Goal: Information Seeking & Learning: Learn about a topic

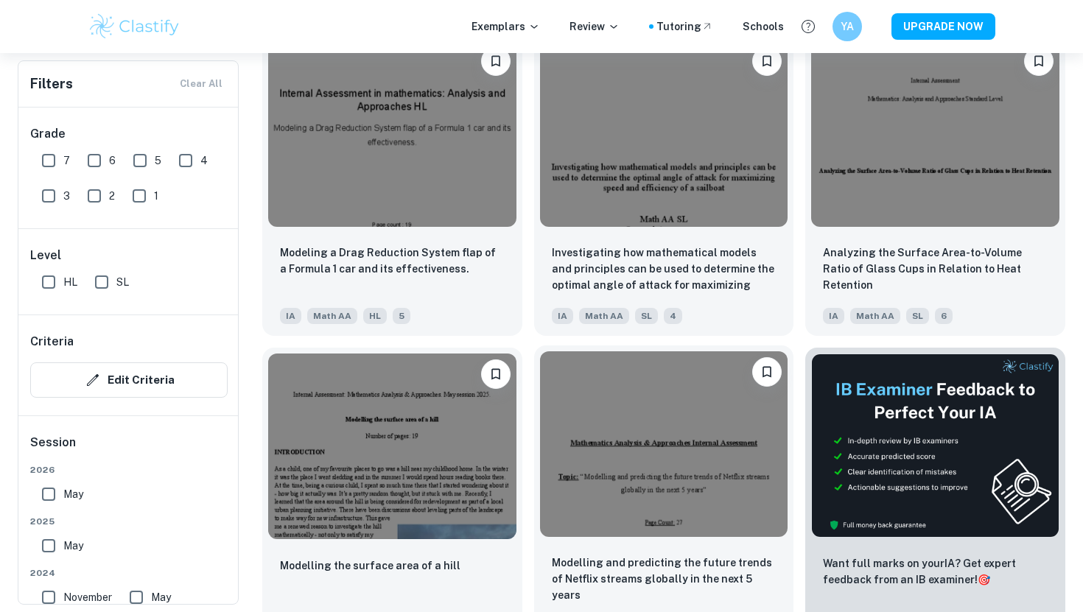
scroll to position [65238, 0]
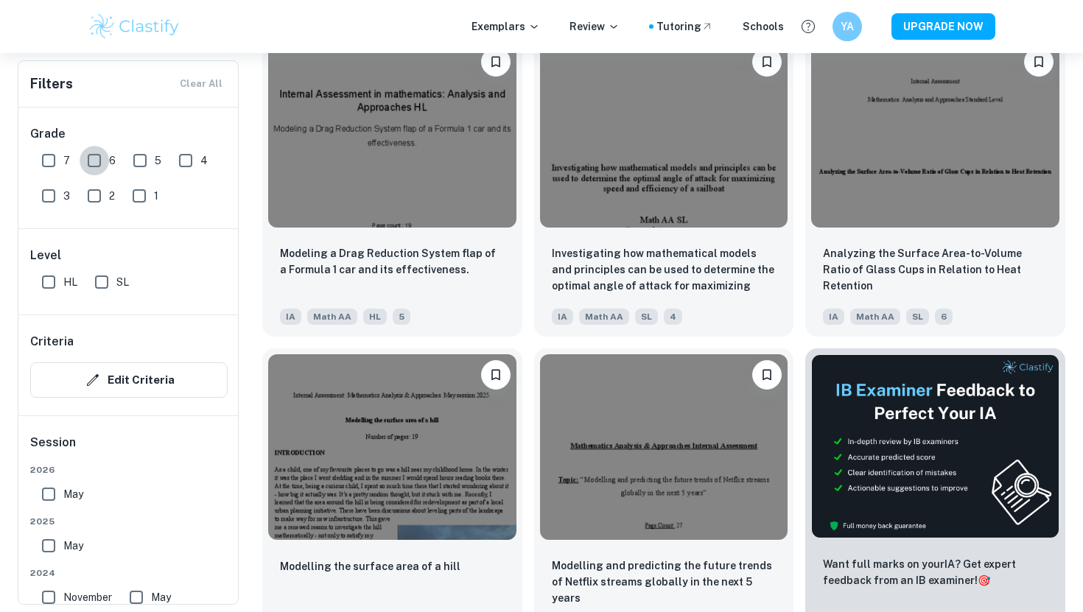
drag, startPoint x: 96, startPoint y: 156, endPoint x: 60, endPoint y: 158, distance: 36.1
click at [95, 156] on input "6" at bounding box center [94, 160] width 29 height 29
checkbox input "true"
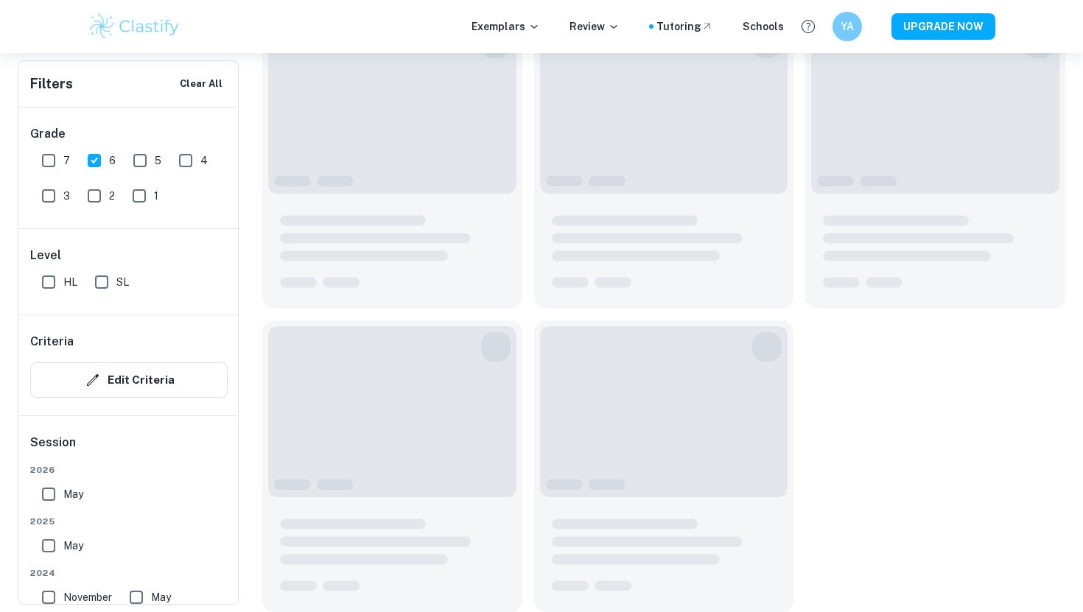
click at [60, 158] on input "7" at bounding box center [48, 160] width 29 height 29
checkbox input "true"
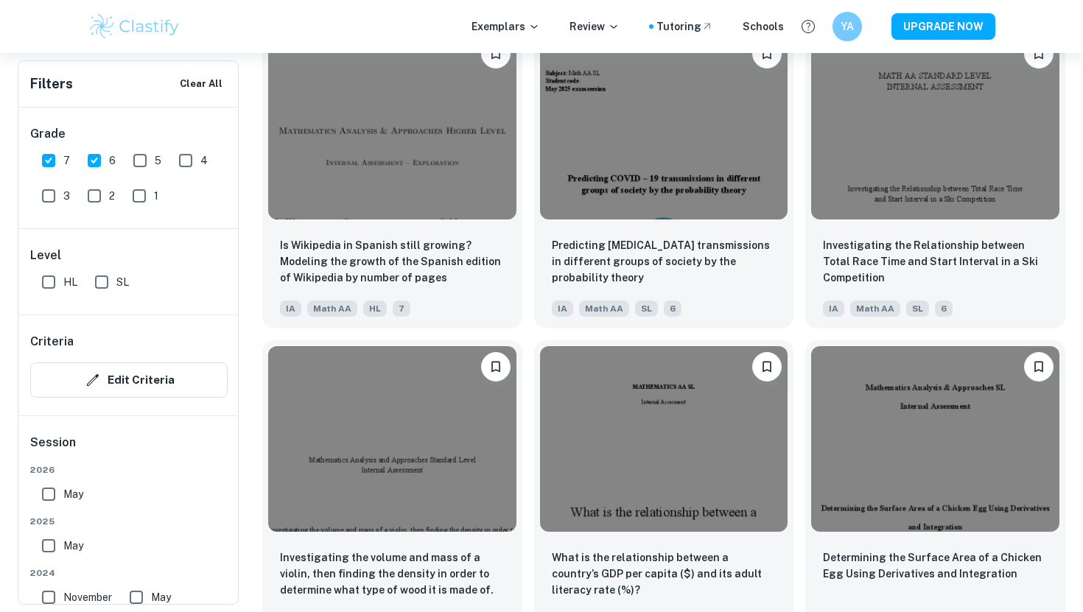
scroll to position [33042, 0]
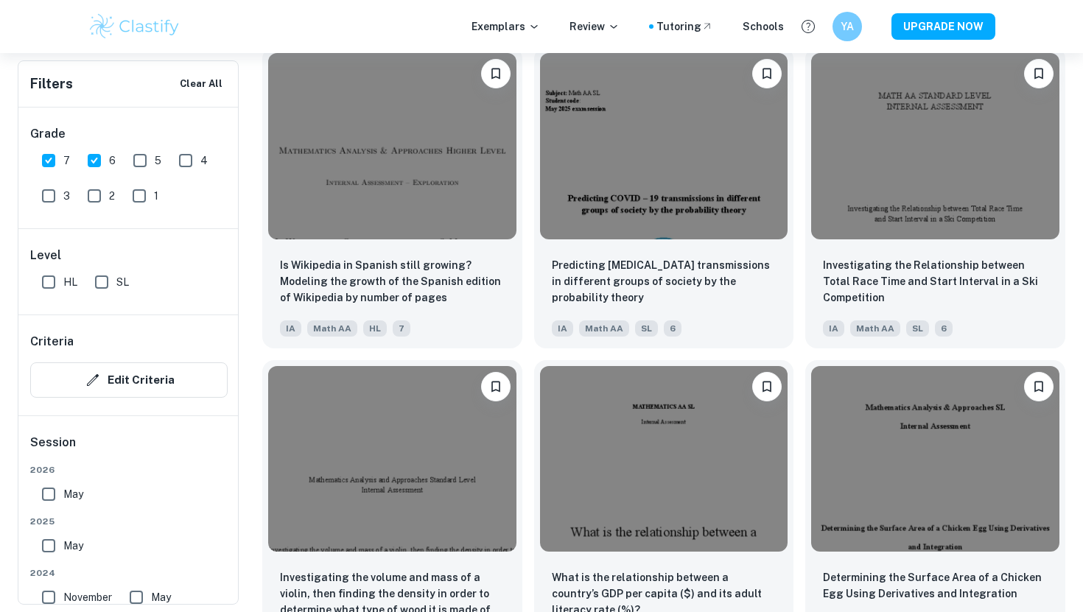
click at [92, 158] on input "6" at bounding box center [94, 160] width 29 height 29
checkbox input "false"
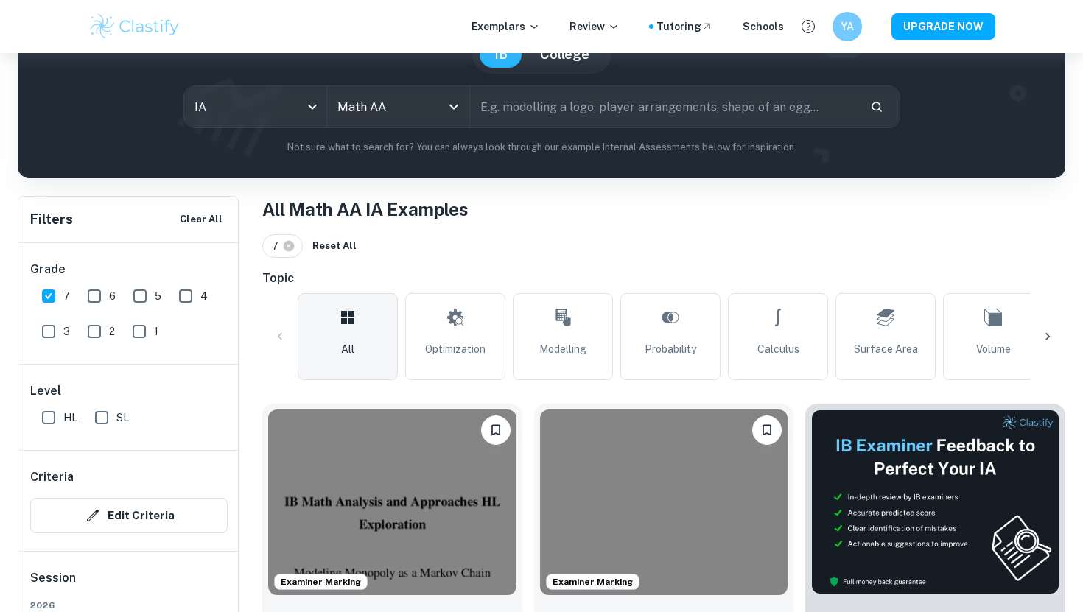
scroll to position [0, 0]
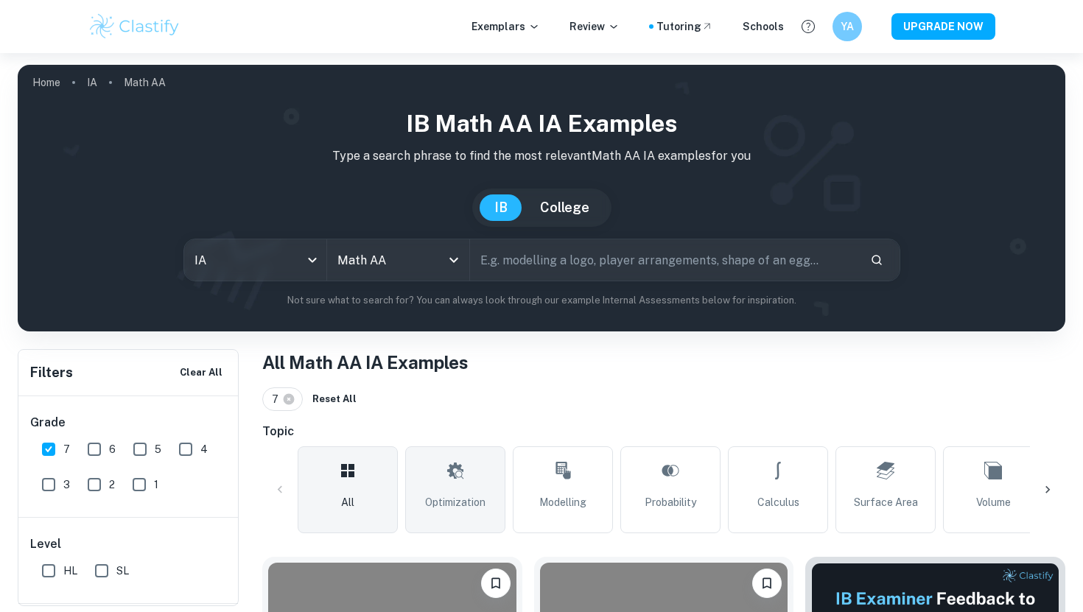
click at [445, 497] on span "Optimization" at bounding box center [455, 502] width 60 height 16
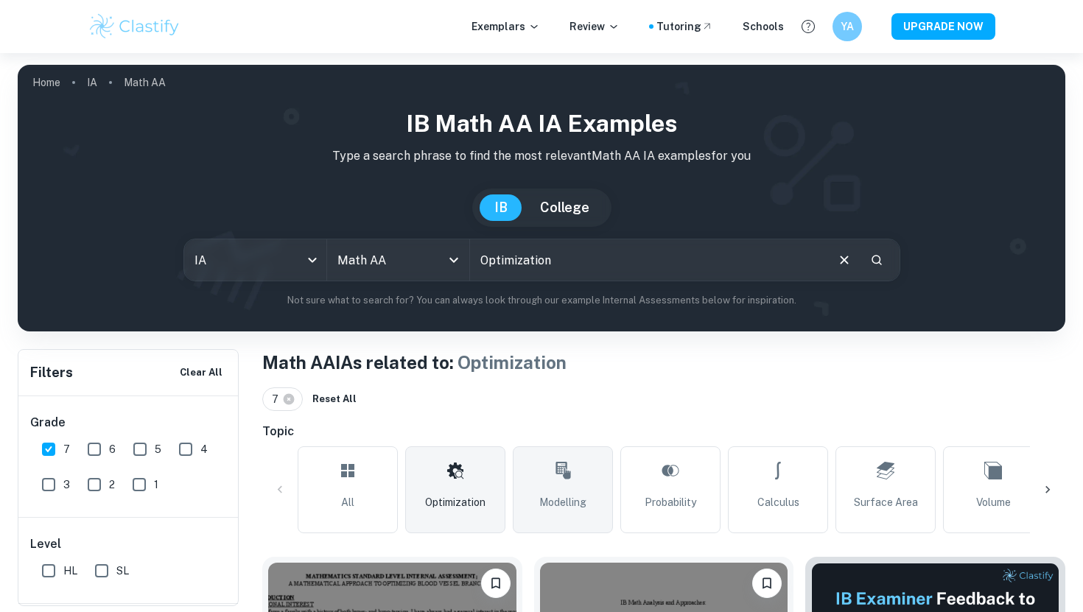
click at [547, 483] on link "Modelling" at bounding box center [563, 490] width 100 height 87
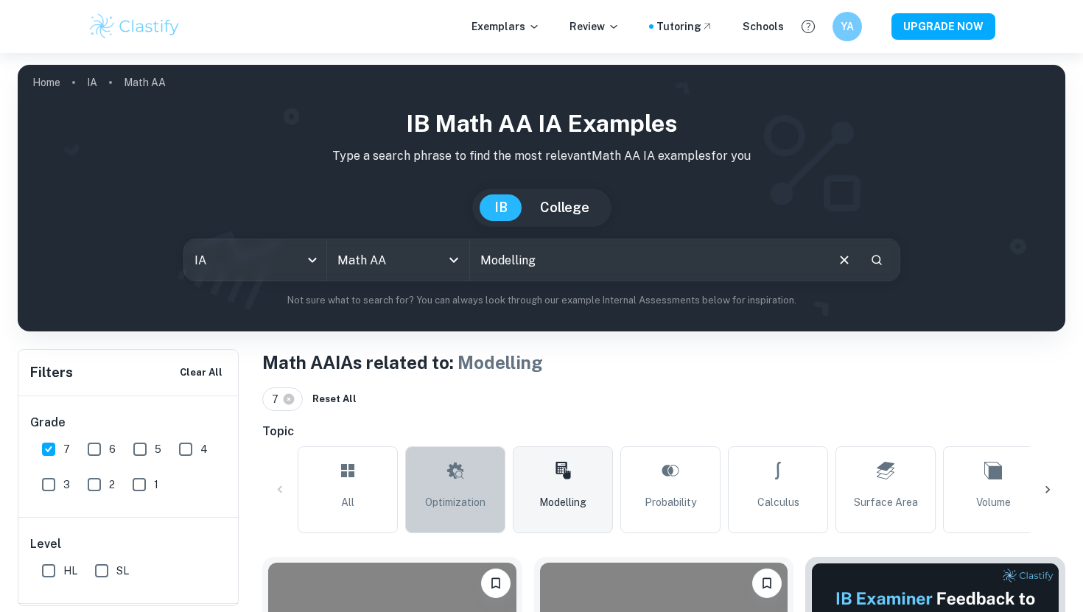
click at [427, 490] on link "Optimization" at bounding box center [455, 490] width 100 height 87
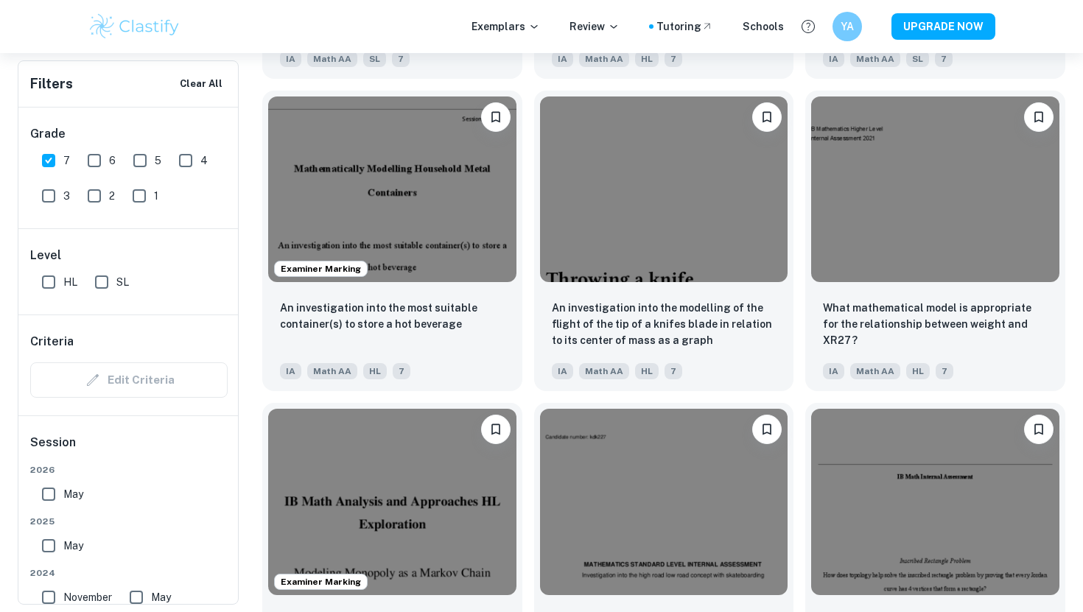
scroll to position [1719, 0]
